Goal: Task Accomplishment & Management: Use online tool/utility

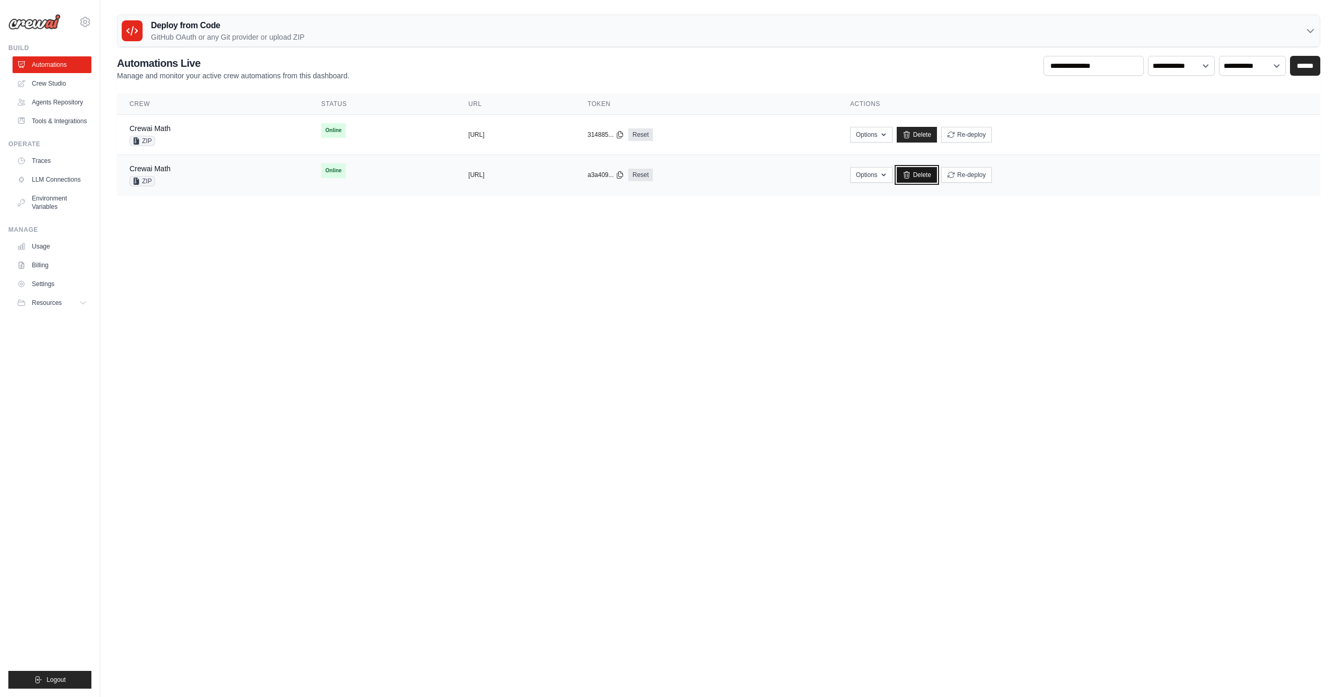
click at [937, 178] on link "Delete" at bounding box center [917, 175] width 40 height 16
click at [158, 131] on link "Crewai Math" at bounding box center [150, 128] width 41 height 8
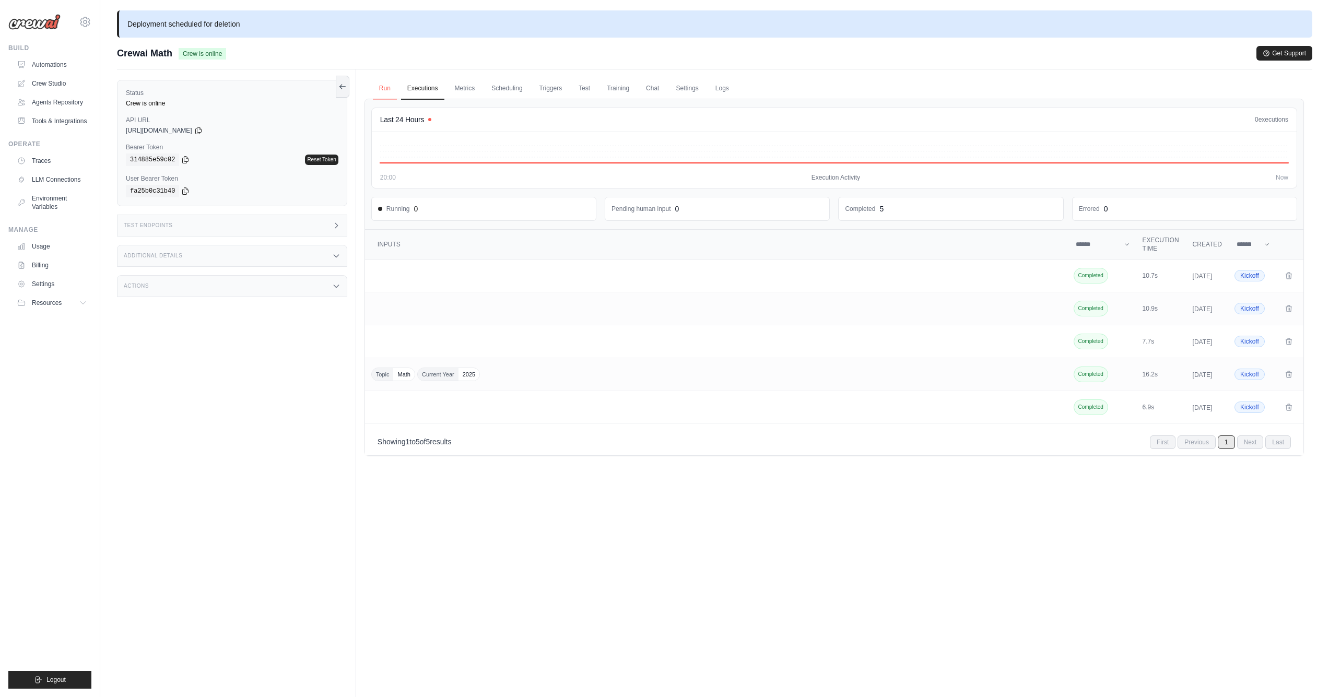
click at [388, 88] on link "Run" at bounding box center [385, 89] width 24 height 22
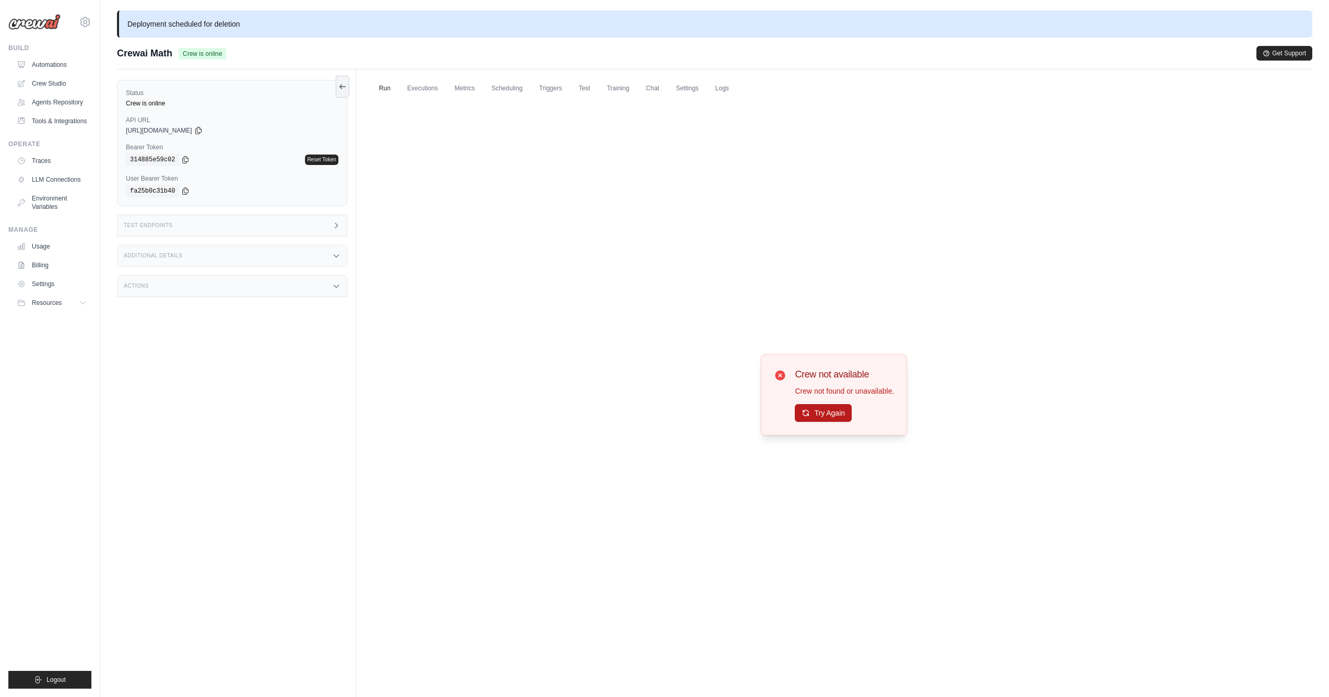
click at [816, 416] on button "Try Again" at bounding box center [823, 413] width 57 height 18
click at [726, 88] on link "Logs" at bounding box center [722, 89] width 26 height 22
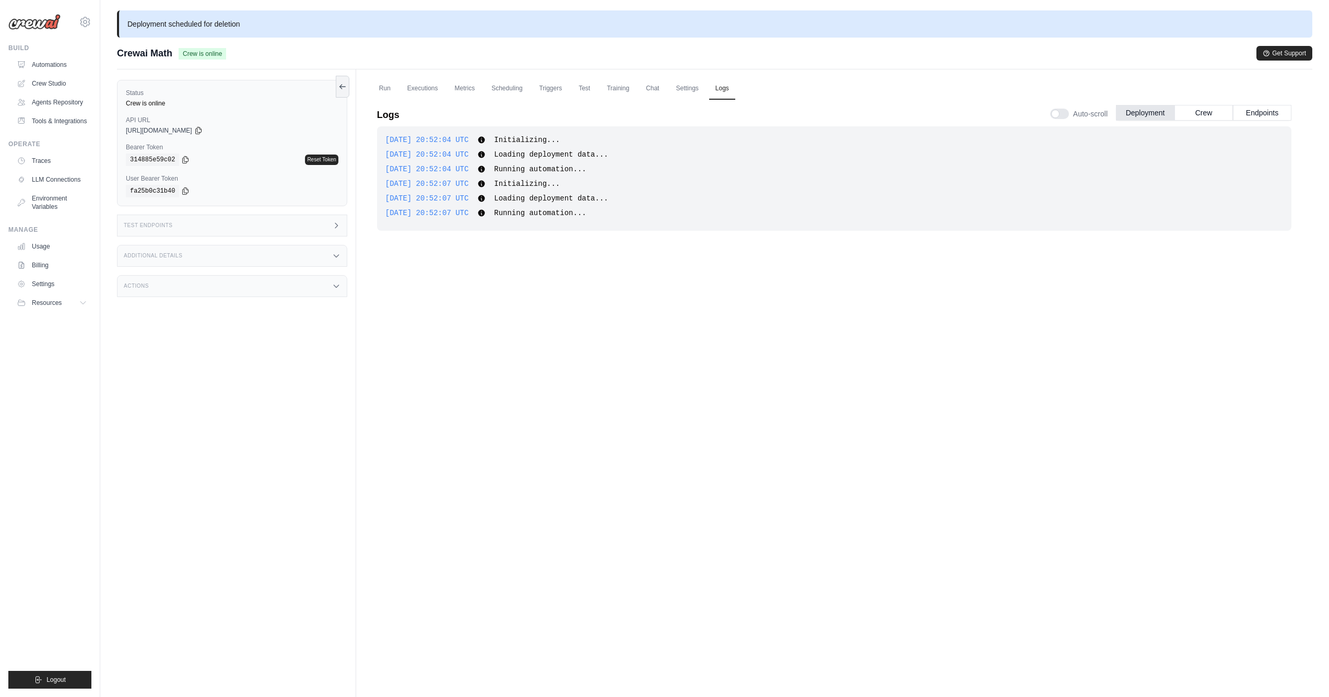
click at [203, 286] on div "Actions" at bounding box center [232, 286] width 230 height 22
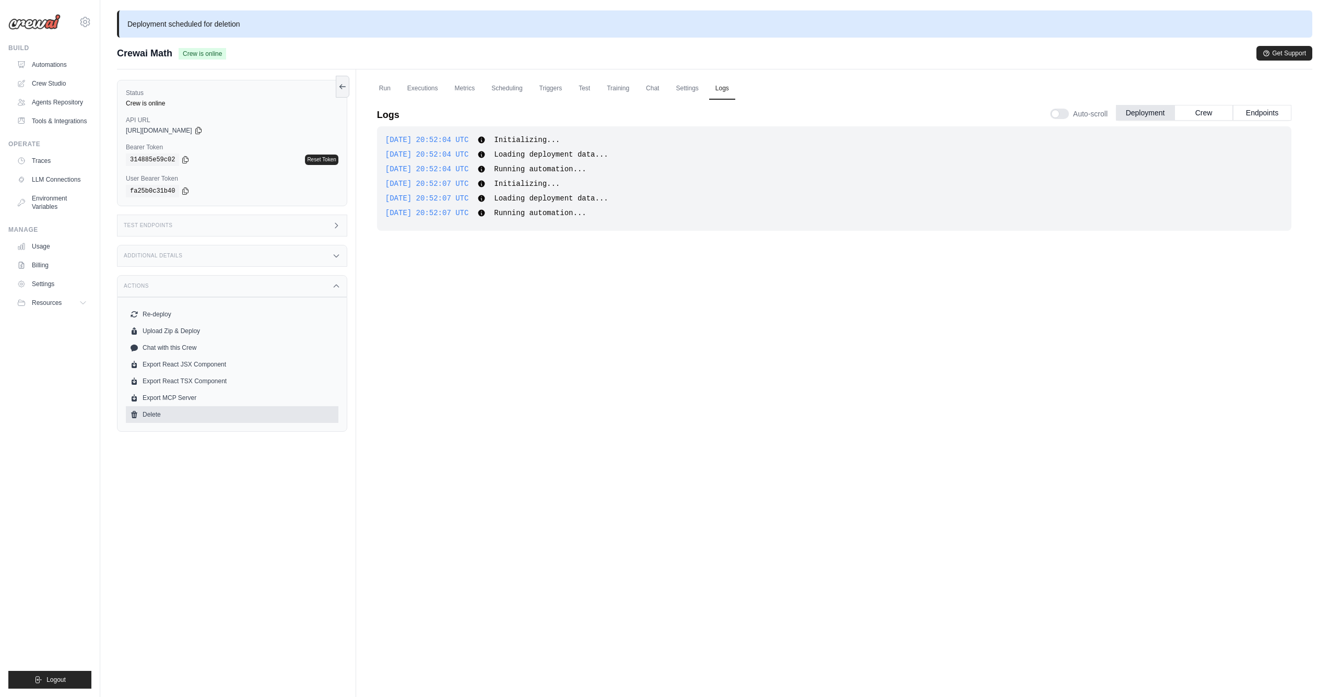
click at [142, 415] on link "Delete" at bounding box center [232, 414] width 213 height 17
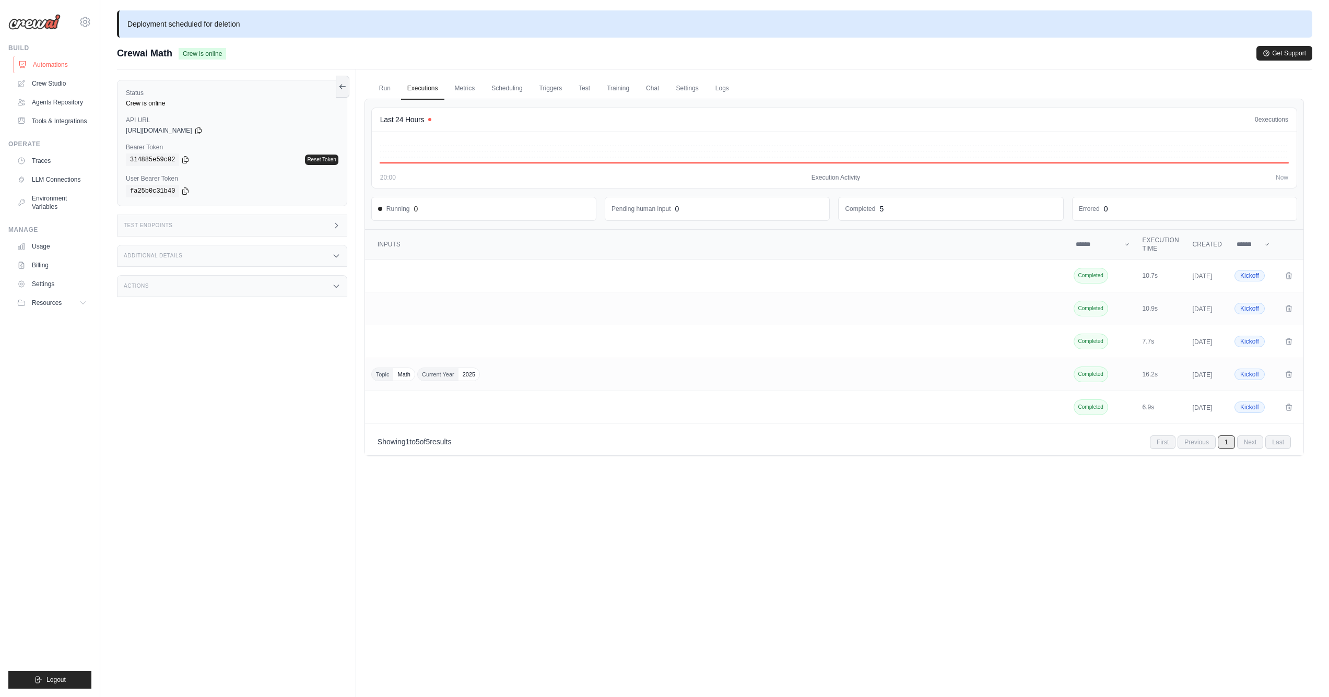
click at [30, 63] on link "Automations" at bounding box center [53, 64] width 79 height 17
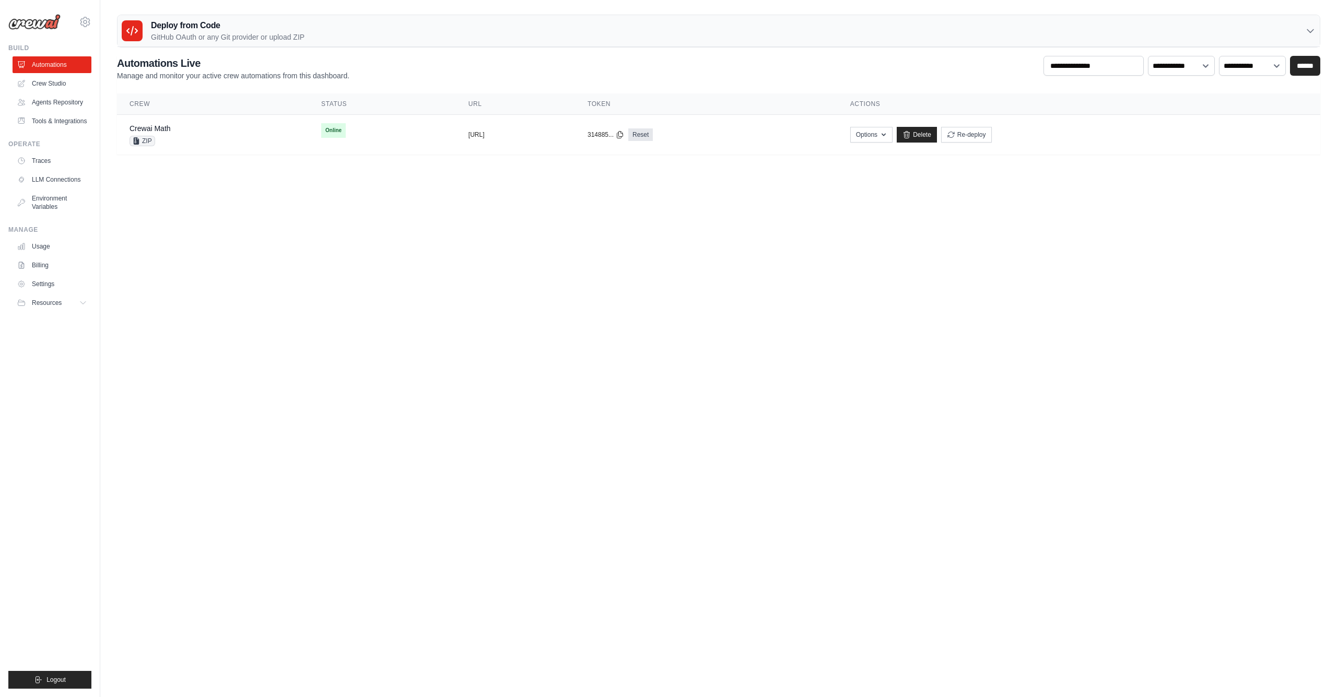
click at [759, 17] on div "Deploy from Code GitHub OAuth or any Git provider or upload ZIP" at bounding box center [719, 31] width 1202 height 32
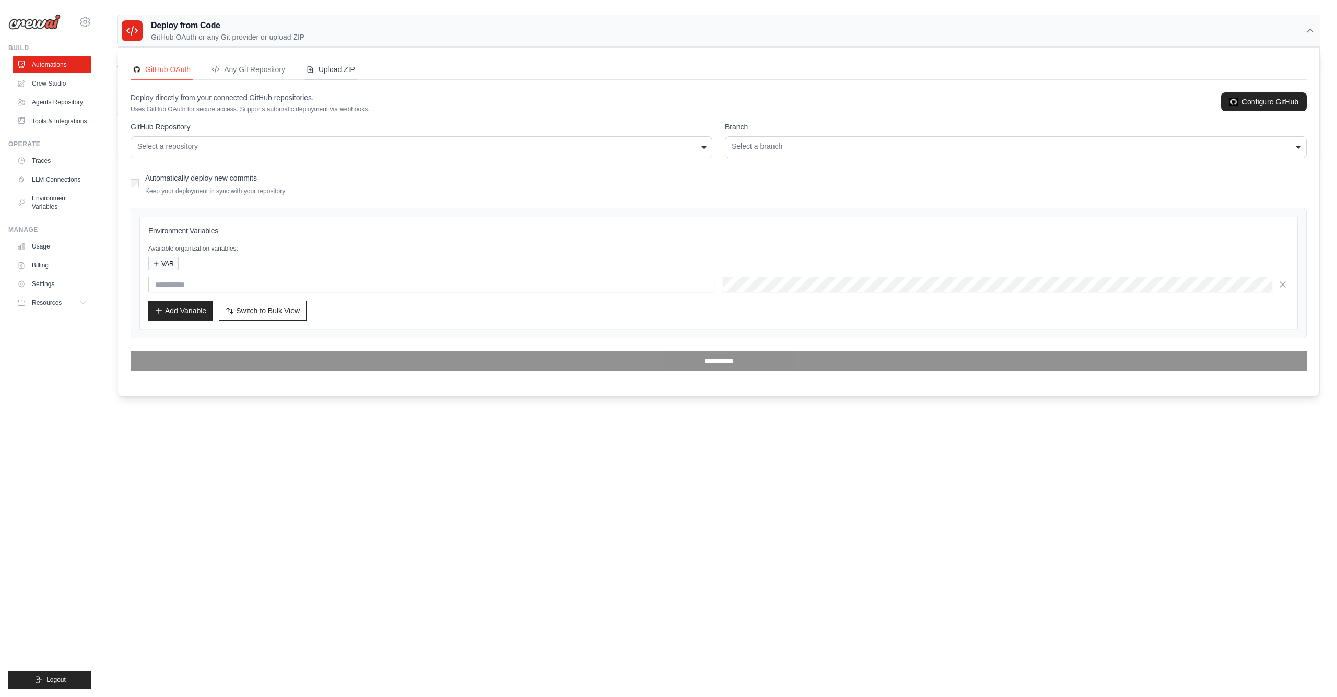
click at [348, 68] on div "Upload ZIP" at bounding box center [330, 69] width 49 height 10
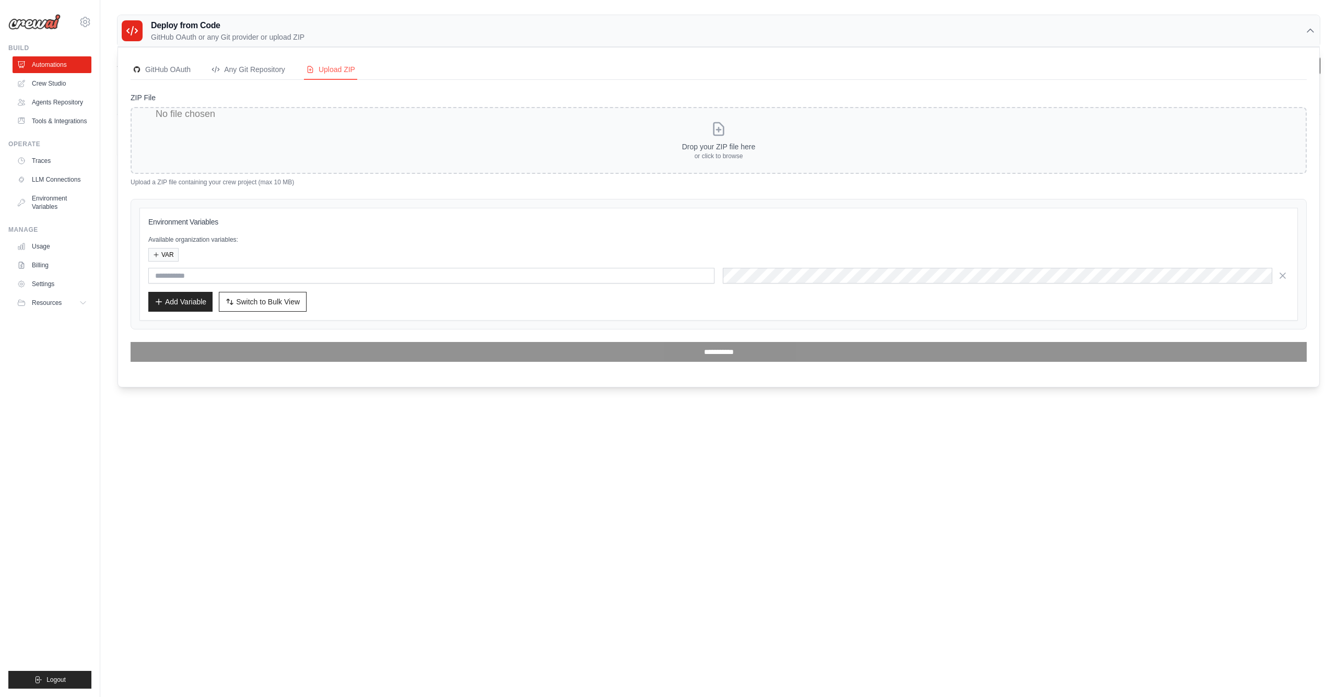
click at [646, 140] on input "ZIP File" at bounding box center [719, 140] width 1176 height 67
type input "**********"
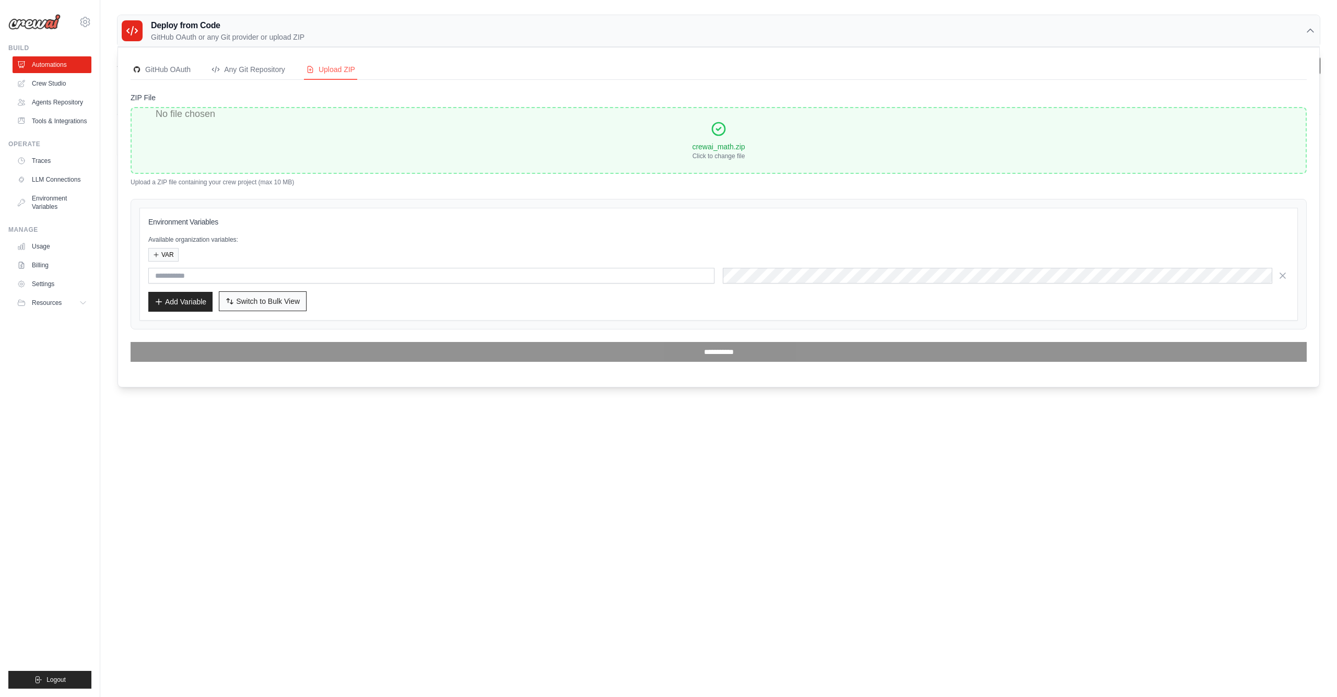
click at [283, 302] on span "Switch to Bulk View" at bounding box center [268, 301] width 64 height 10
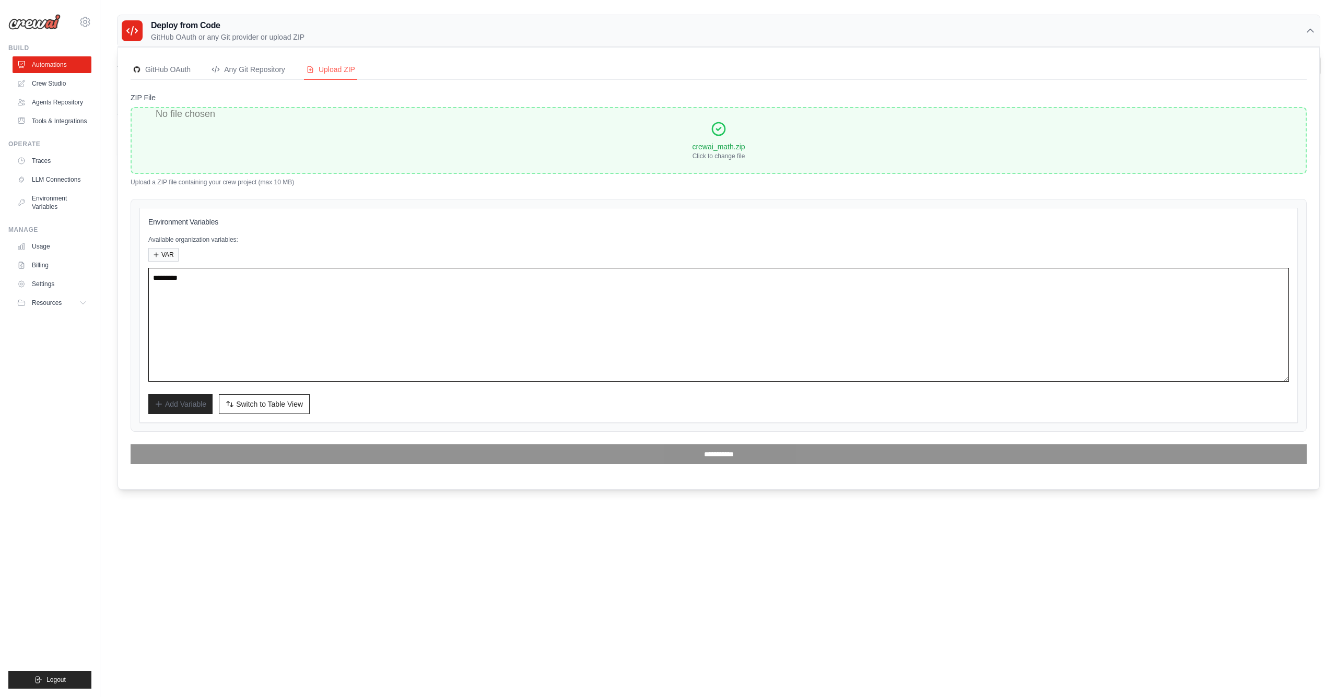
click at [296, 309] on textarea at bounding box center [718, 325] width 1141 height 114
paste textarea "**********"
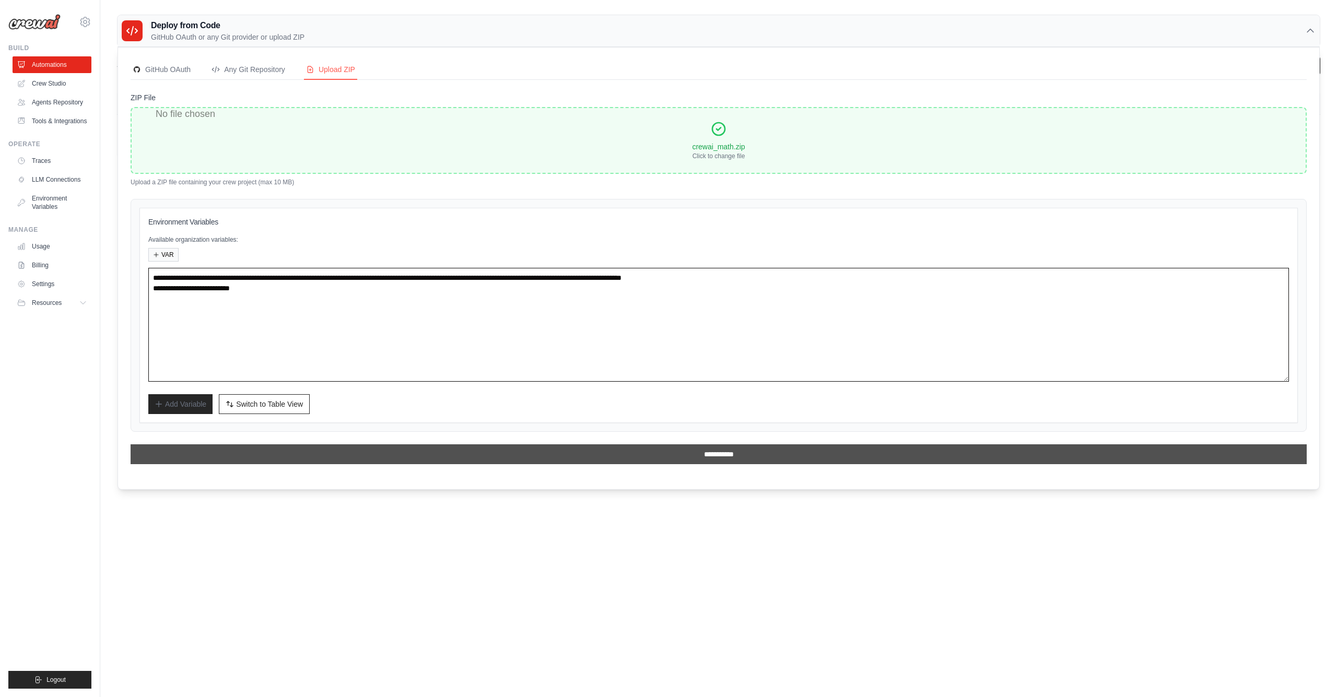
type textarea "**********"
click at [757, 460] on input "**********" at bounding box center [719, 454] width 1176 height 20
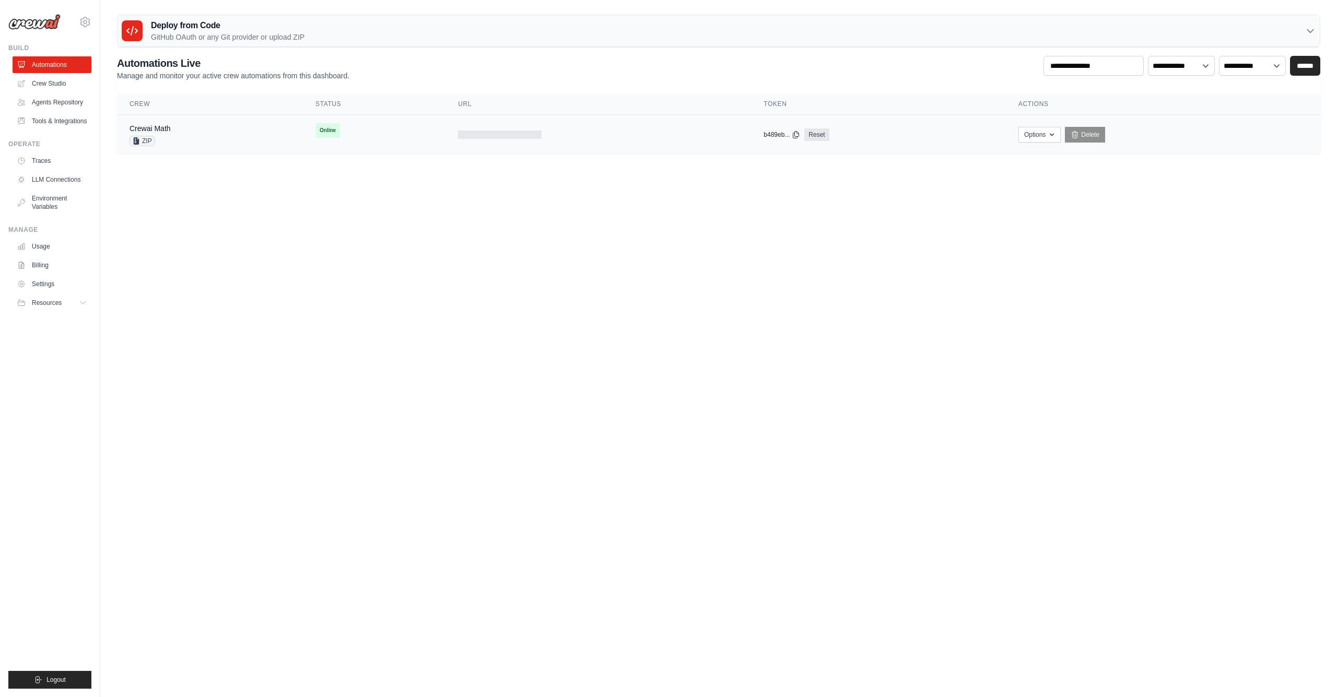
click at [199, 126] on div "Crewai Math ZIP" at bounding box center [210, 134] width 161 height 23
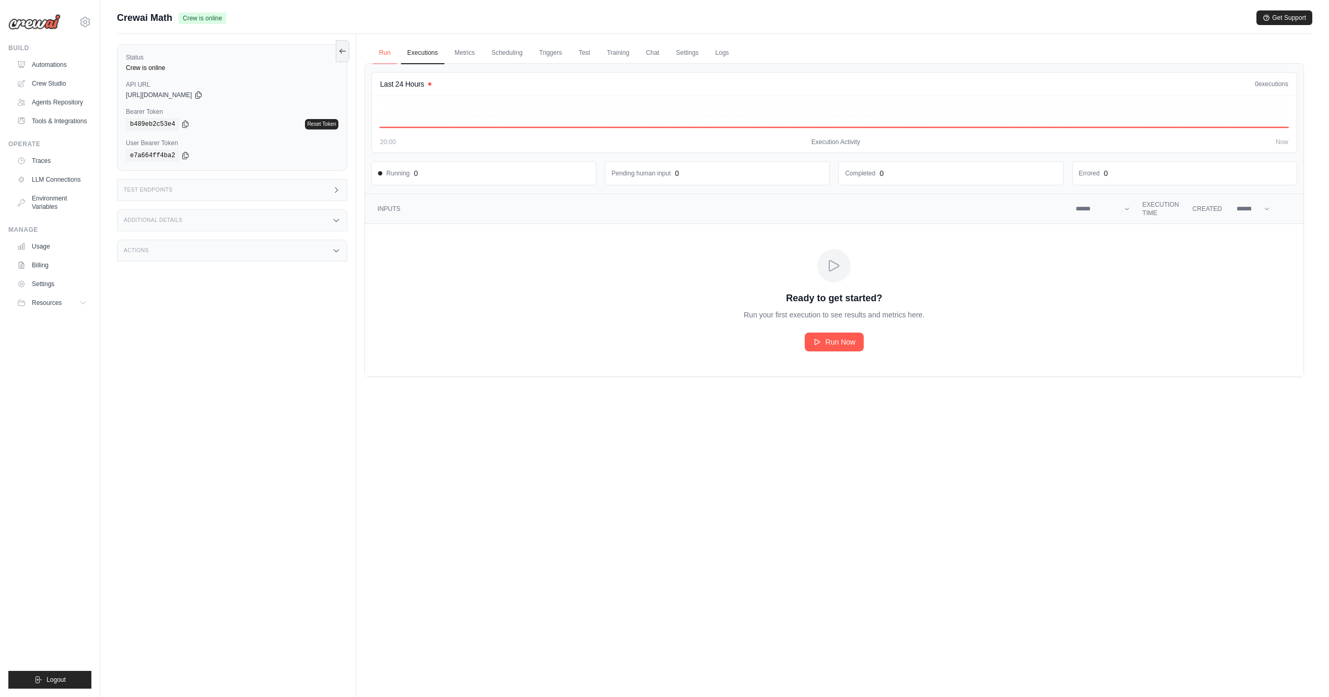
click at [395, 43] on link "Run" at bounding box center [385, 53] width 24 height 22
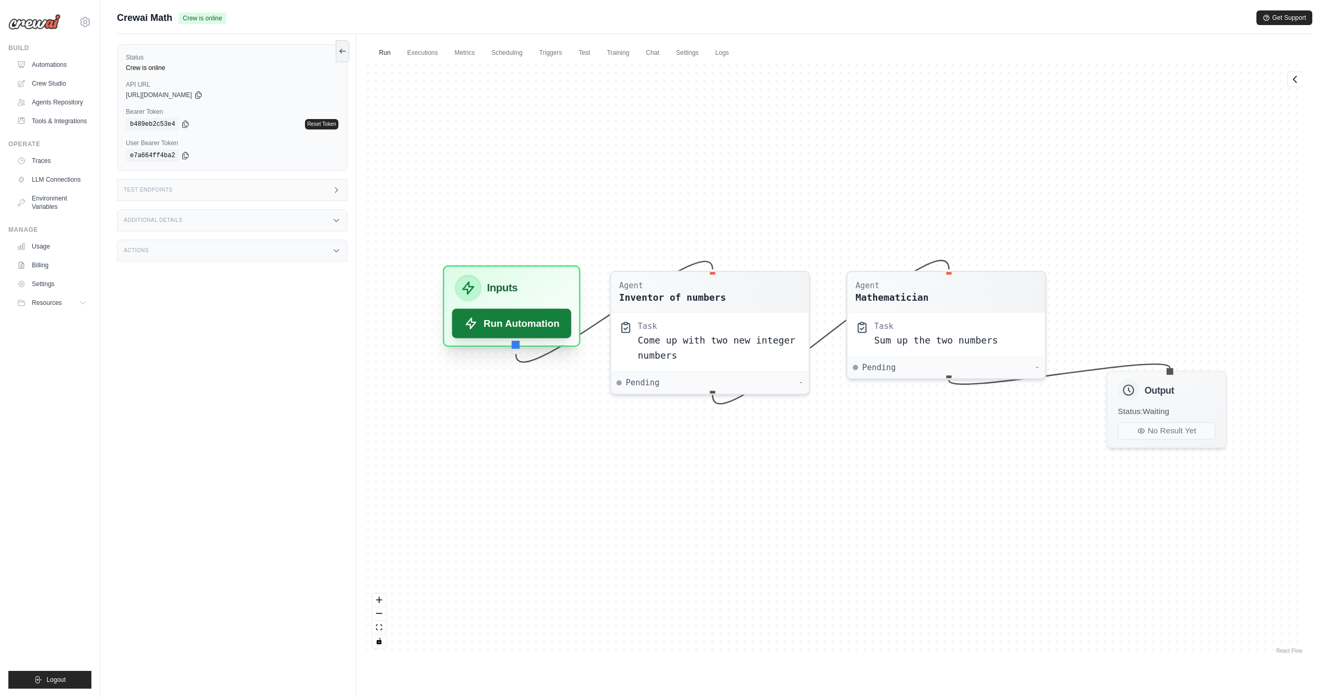
click at [519, 315] on button "Run Automation" at bounding box center [512, 323] width 120 height 29
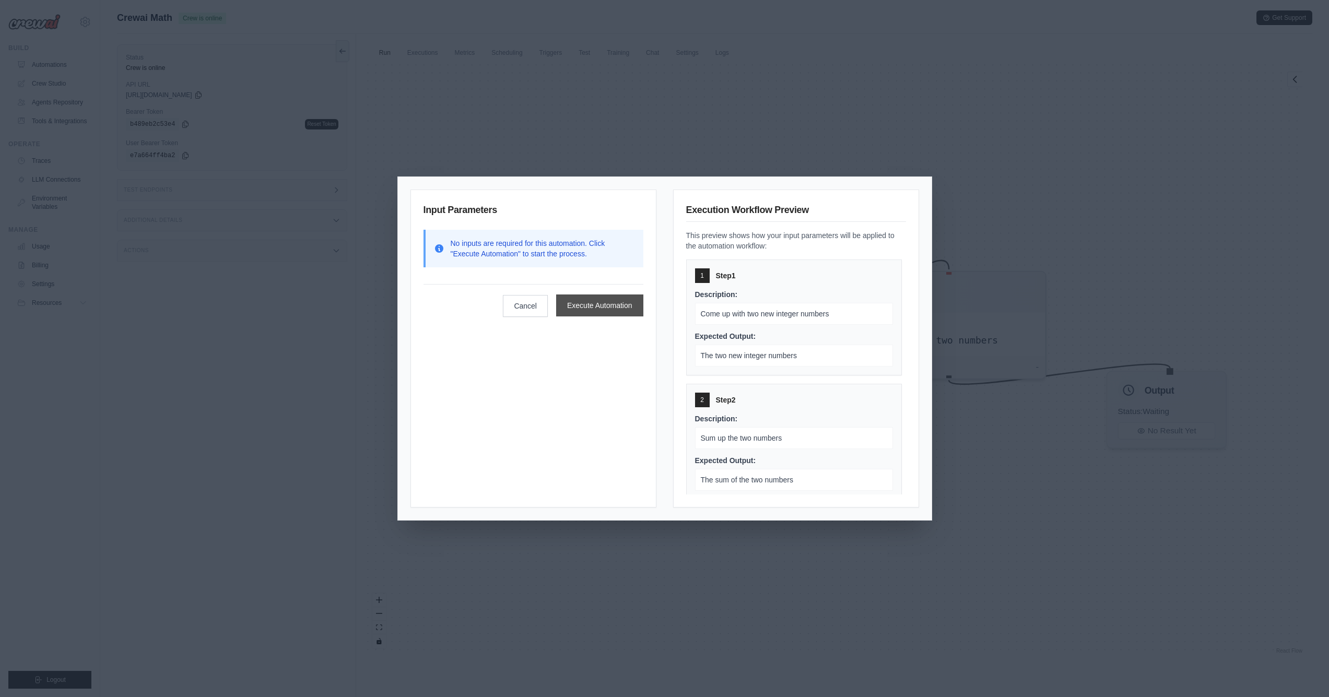
click at [591, 300] on button "Execute Automation" at bounding box center [599, 306] width 87 height 22
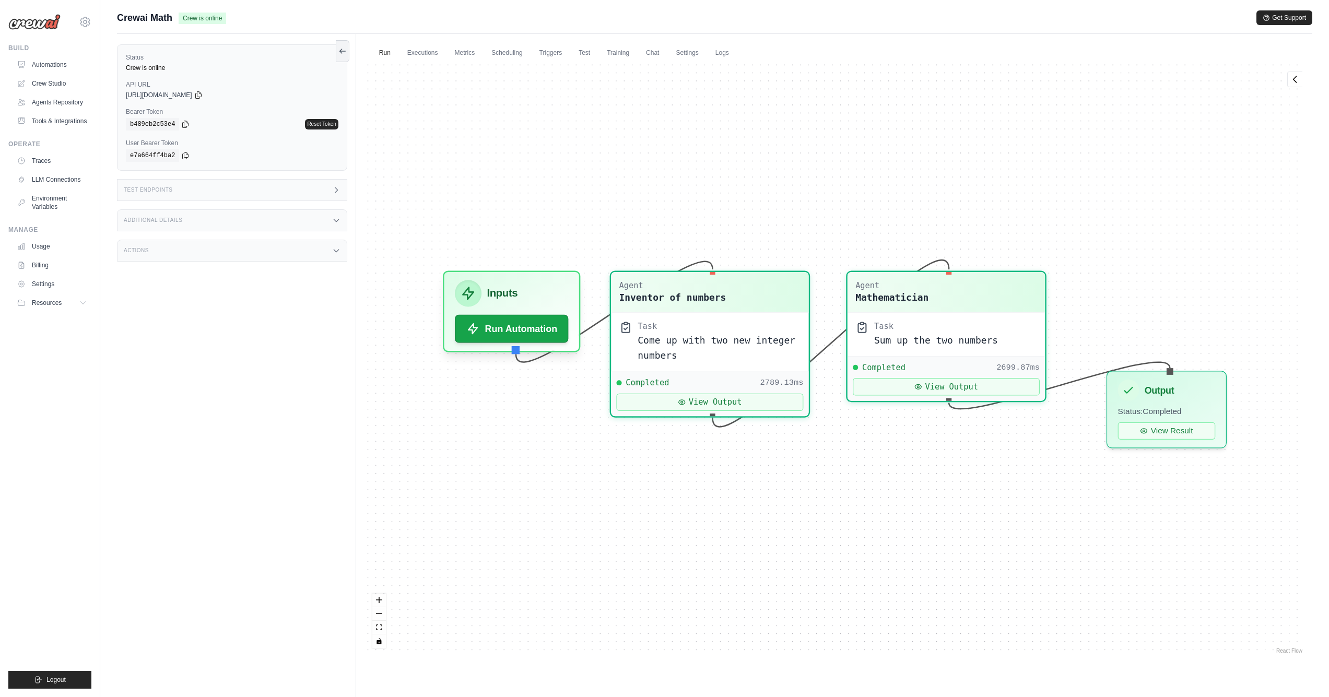
scroll to position [156, 0]
click at [72, 57] on link "Automations" at bounding box center [53, 64] width 79 height 17
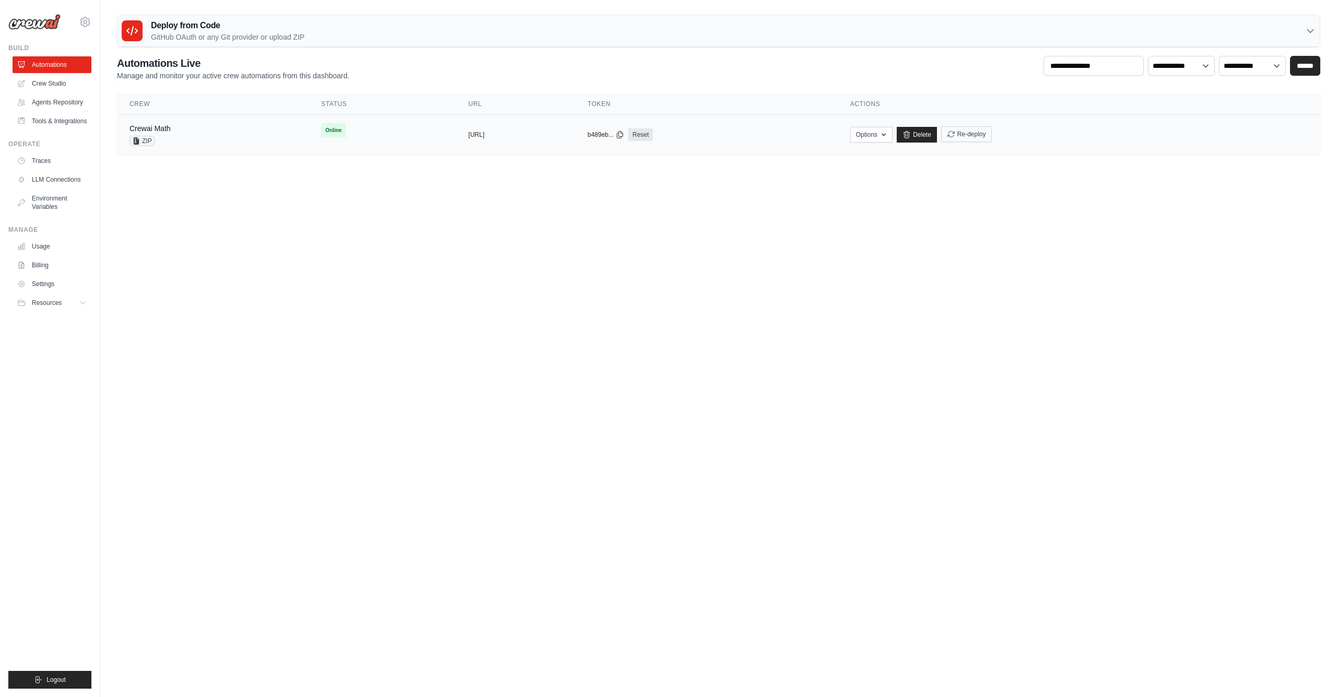
click at [992, 135] on button "Re-deploy" at bounding box center [966, 134] width 51 height 16
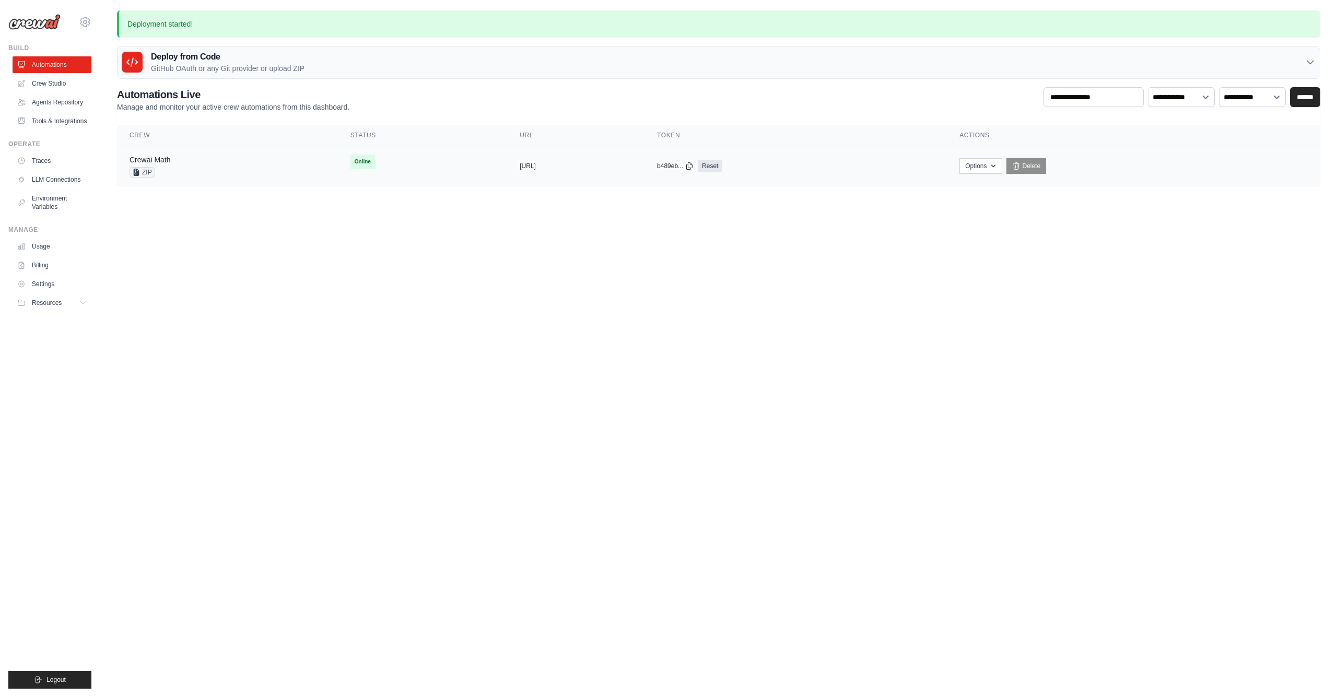
click at [156, 161] on link "Crewai Math" at bounding box center [150, 160] width 41 height 8
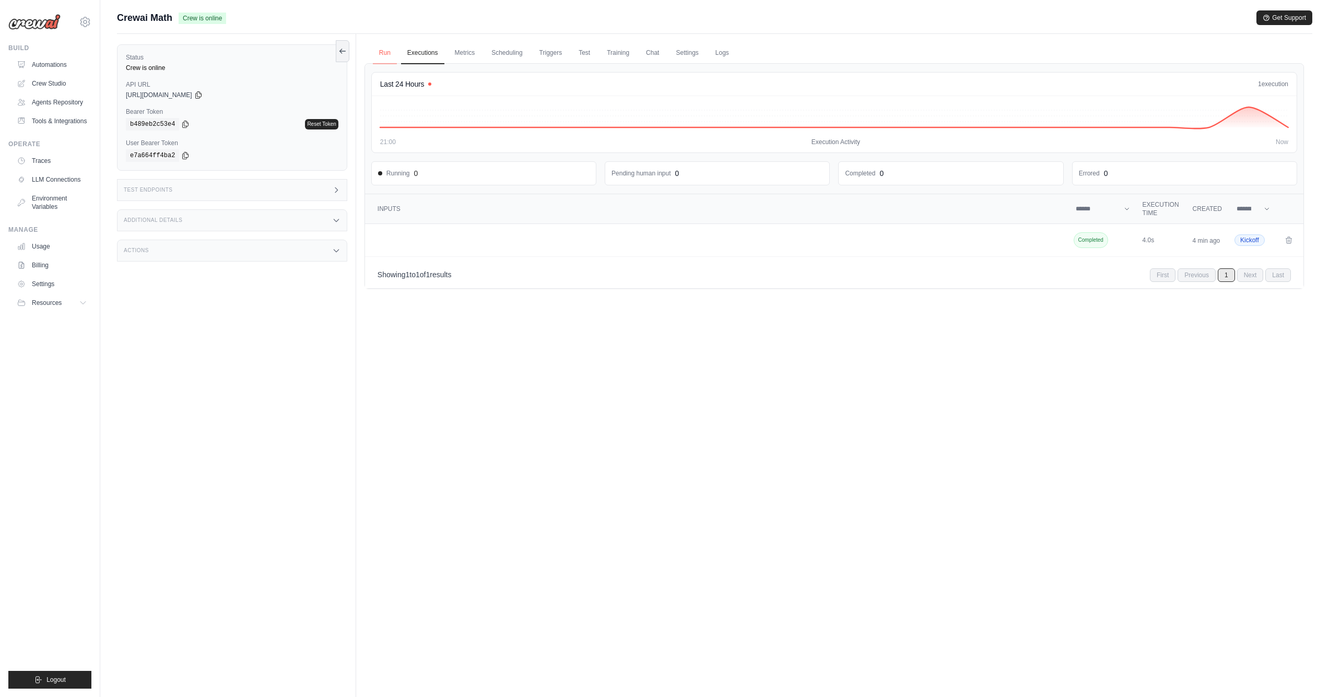
click at [385, 46] on link "Run" at bounding box center [385, 53] width 24 height 22
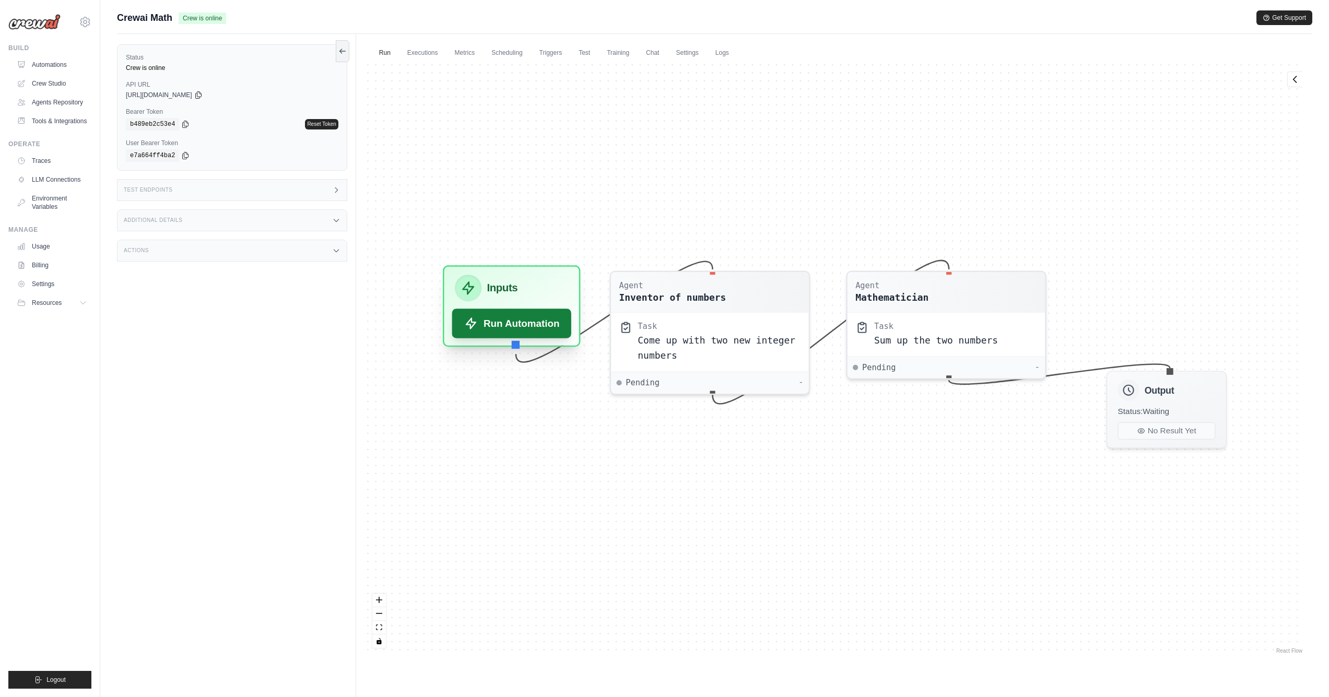
click at [531, 323] on button "Run Automation" at bounding box center [512, 323] width 120 height 29
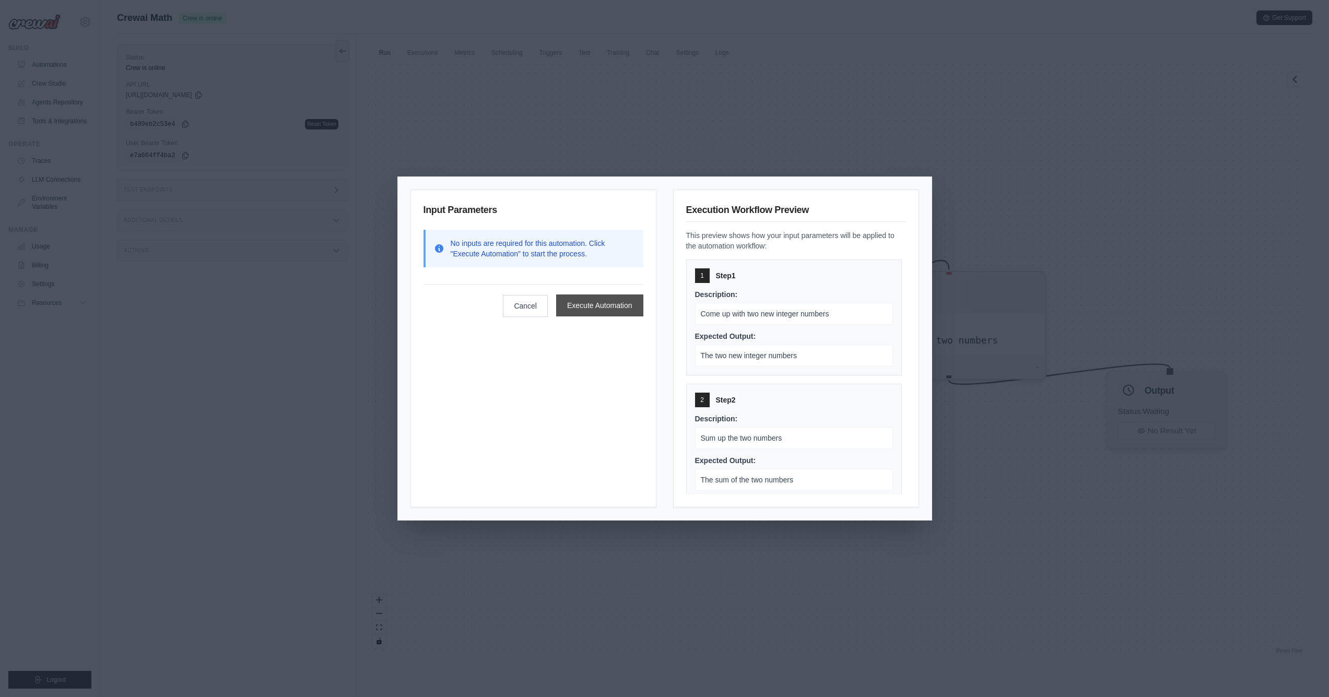
click at [584, 313] on button "Execute Automation" at bounding box center [599, 306] width 87 height 22
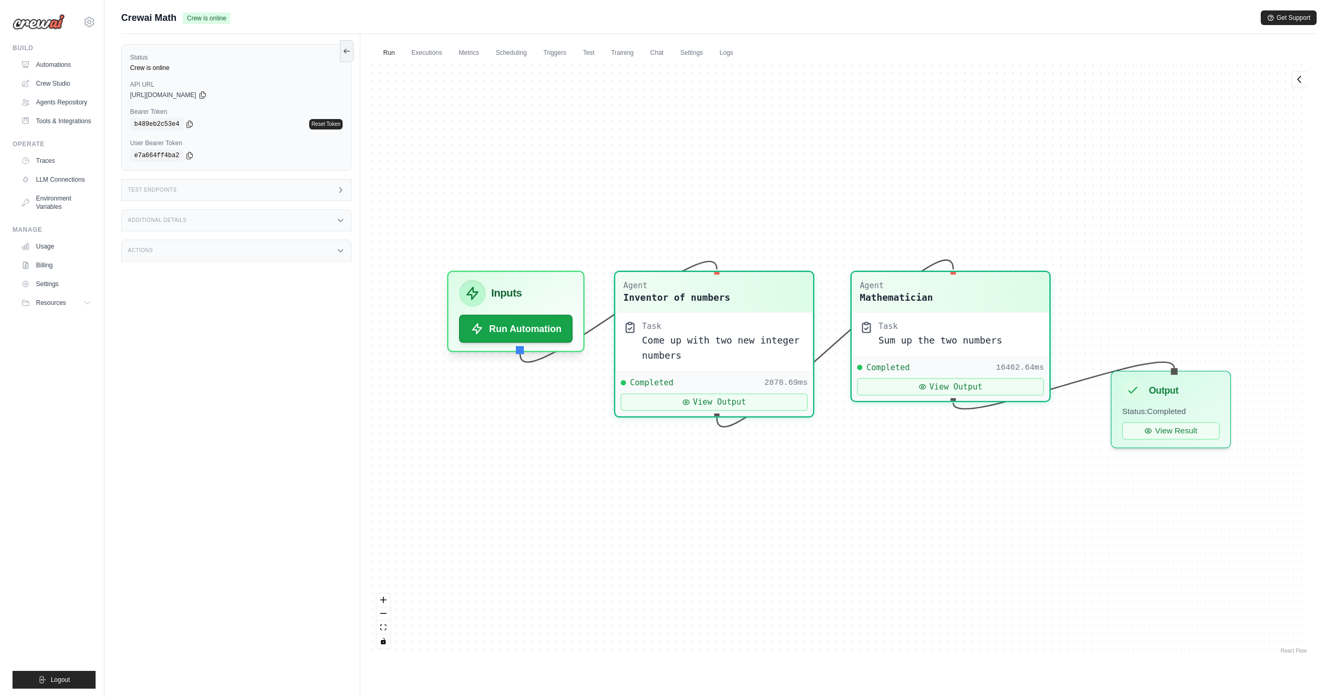
scroll to position [126, 0]
click at [413, 50] on link "Executions" at bounding box center [422, 53] width 43 height 22
